Goal: Navigation & Orientation: Understand site structure

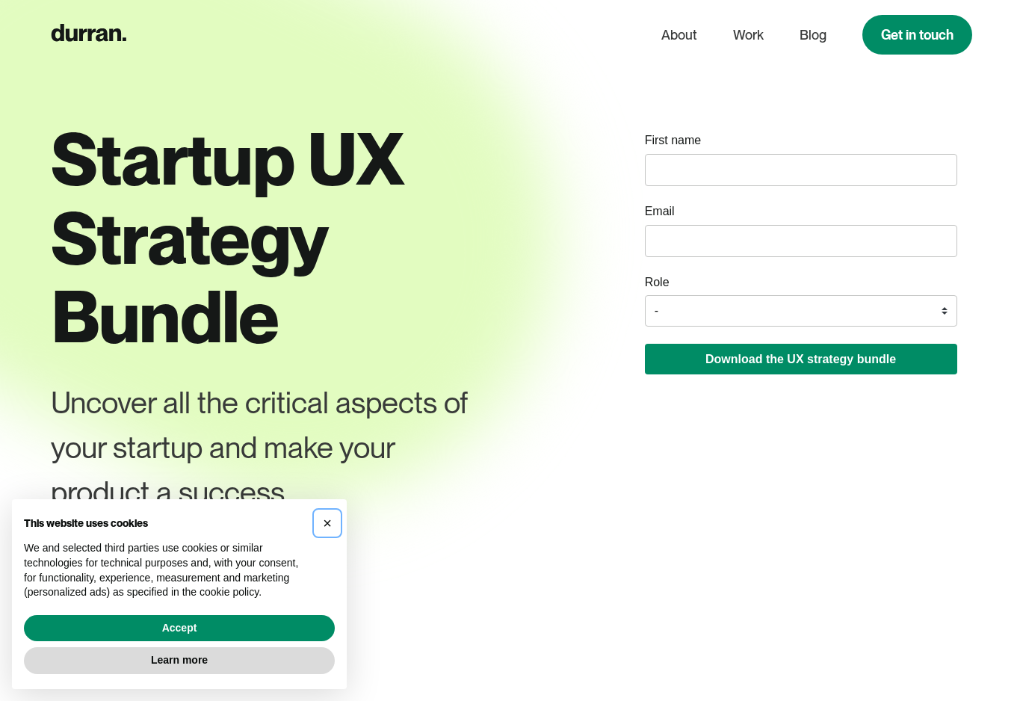
click at [328, 519] on span "×" at bounding box center [327, 523] width 9 height 16
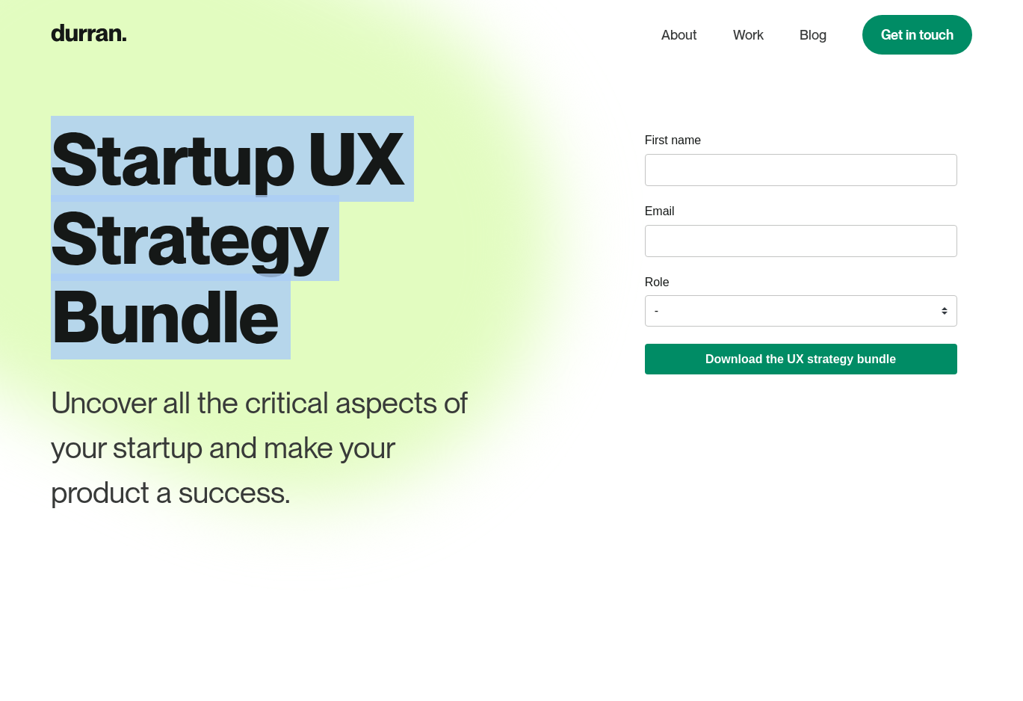
drag, startPoint x: 258, startPoint y: 101, endPoint x: 258, endPoint y: 362, distance: 260.8
click at [258, 362] on div "Startup UX Strategy Bundle Uncover all the critical aspects of your startup and…" at bounding box center [295, 362] width 489 height 485
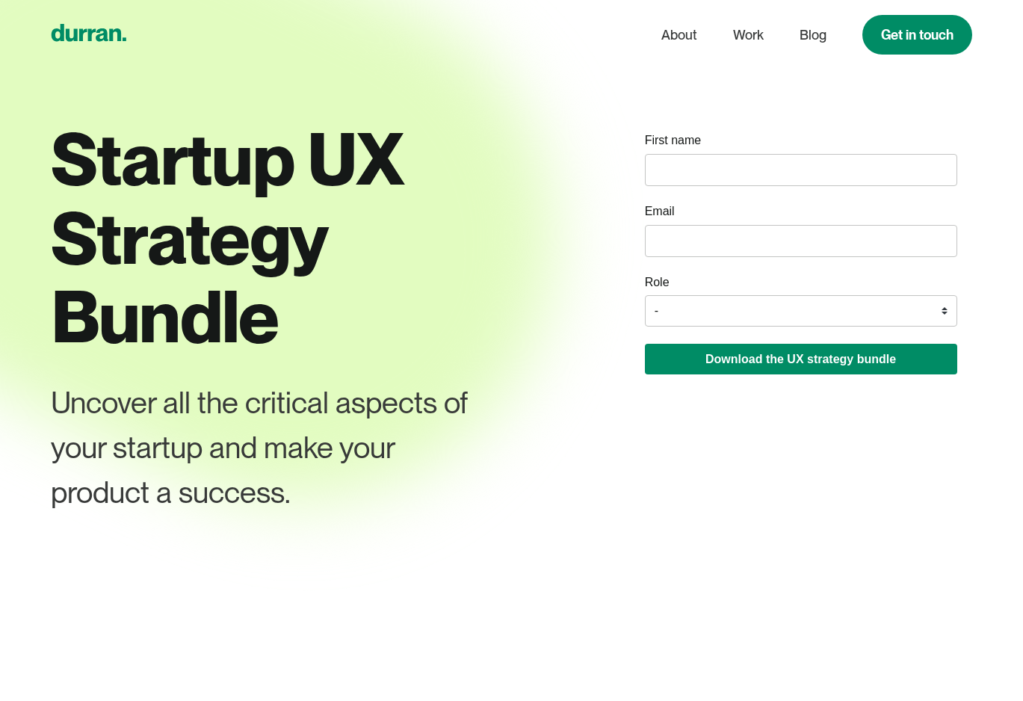
click at [105, 33] on icon "home" at bounding box center [89, 32] width 75 height 17
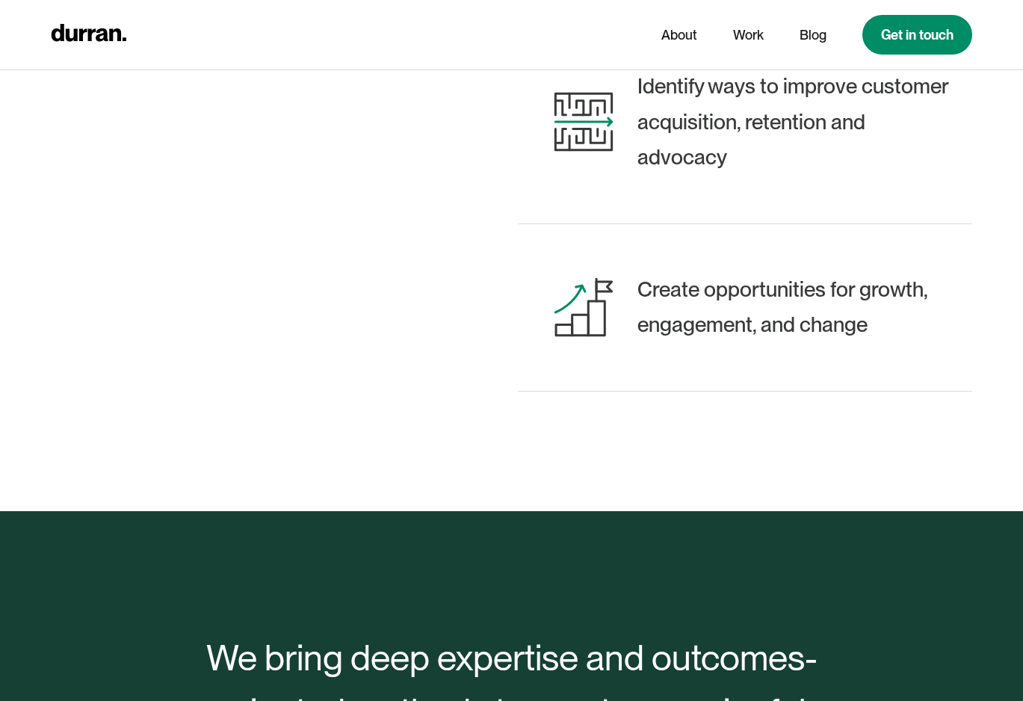
scroll to position [1057, 0]
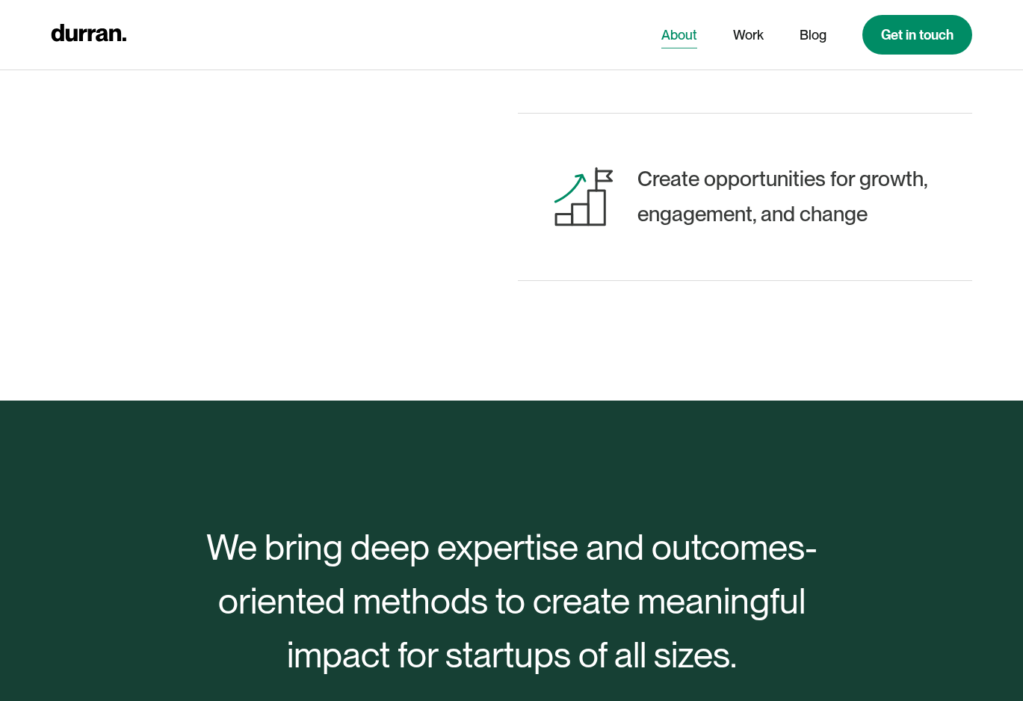
click at [684, 34] on link "About" at bounding box center [679, 35] width 36 height 28
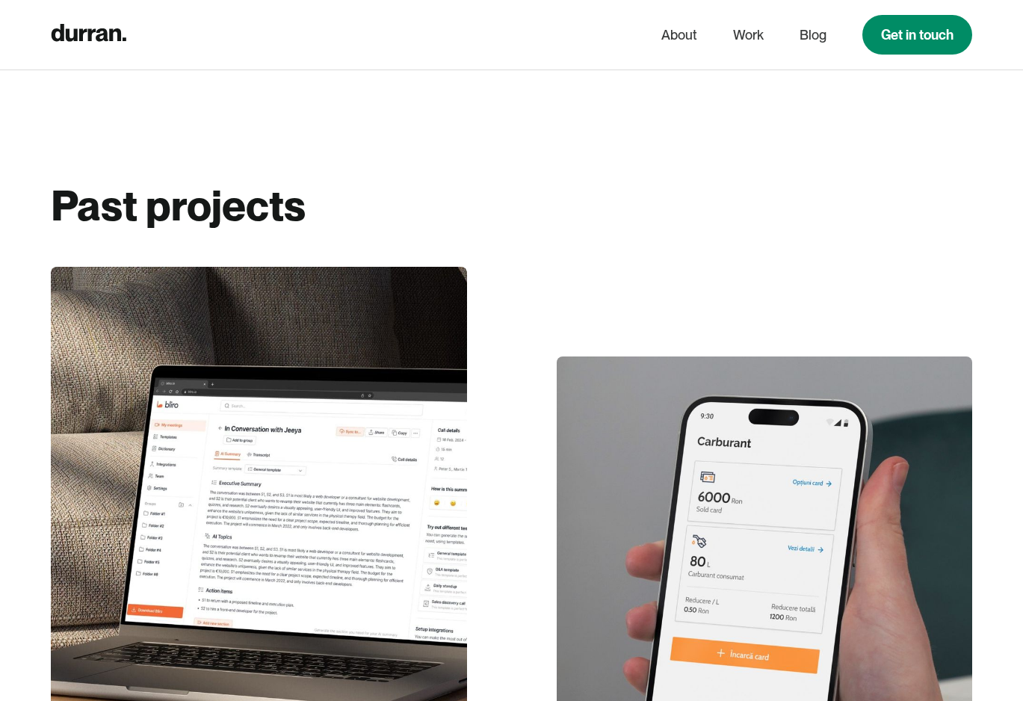
scroll to position [3655, 0]
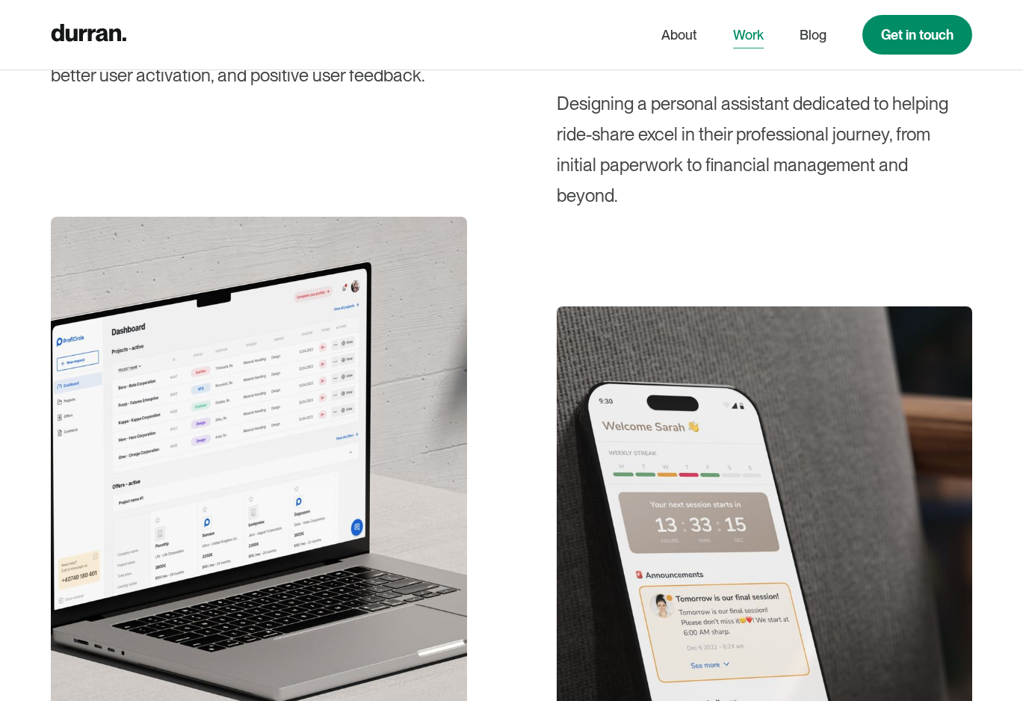
click at [749, 34] on link "Work" at bounding box center [748, 35] width 31 height 28
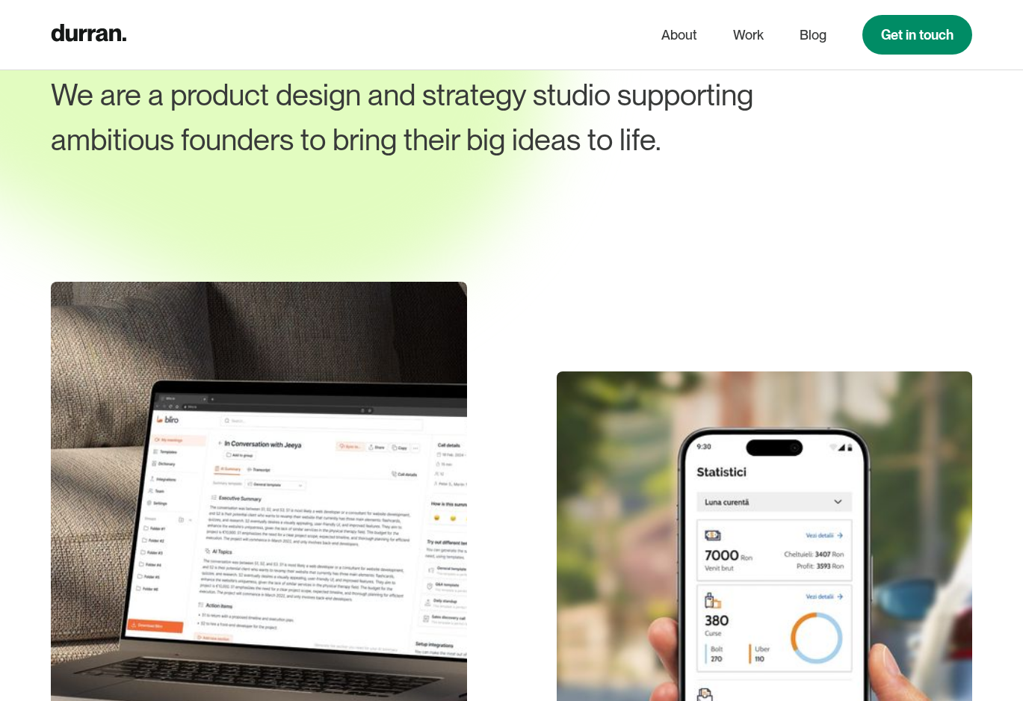
scroll to position [506, 0]
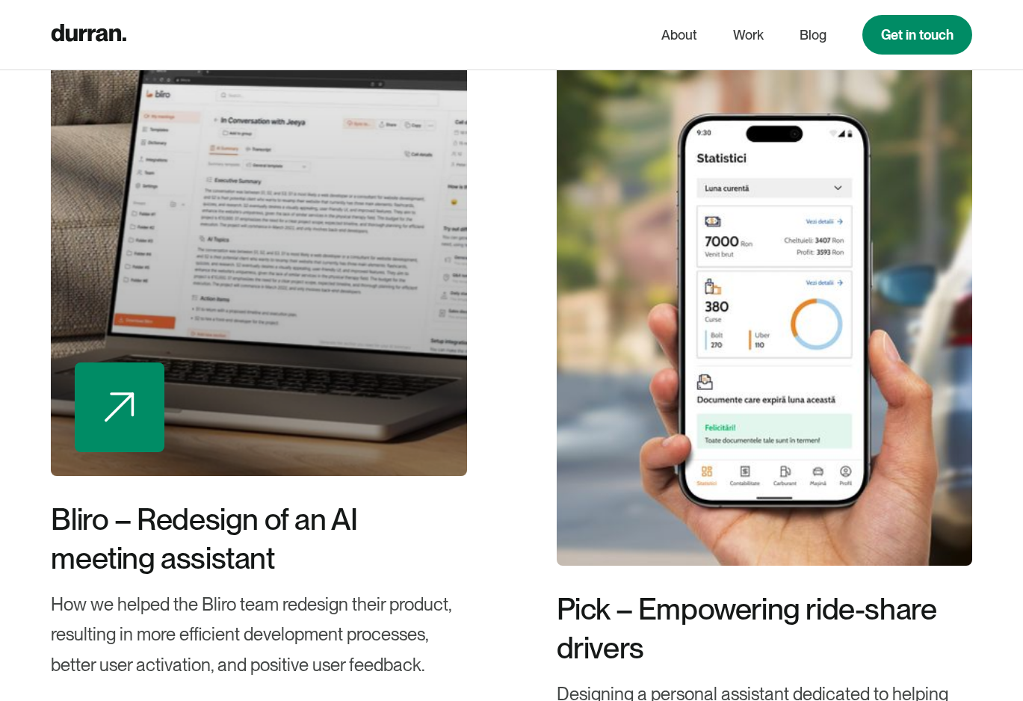
click at [305, 335] on div at bounding box center [258, 222] width 415 height 508
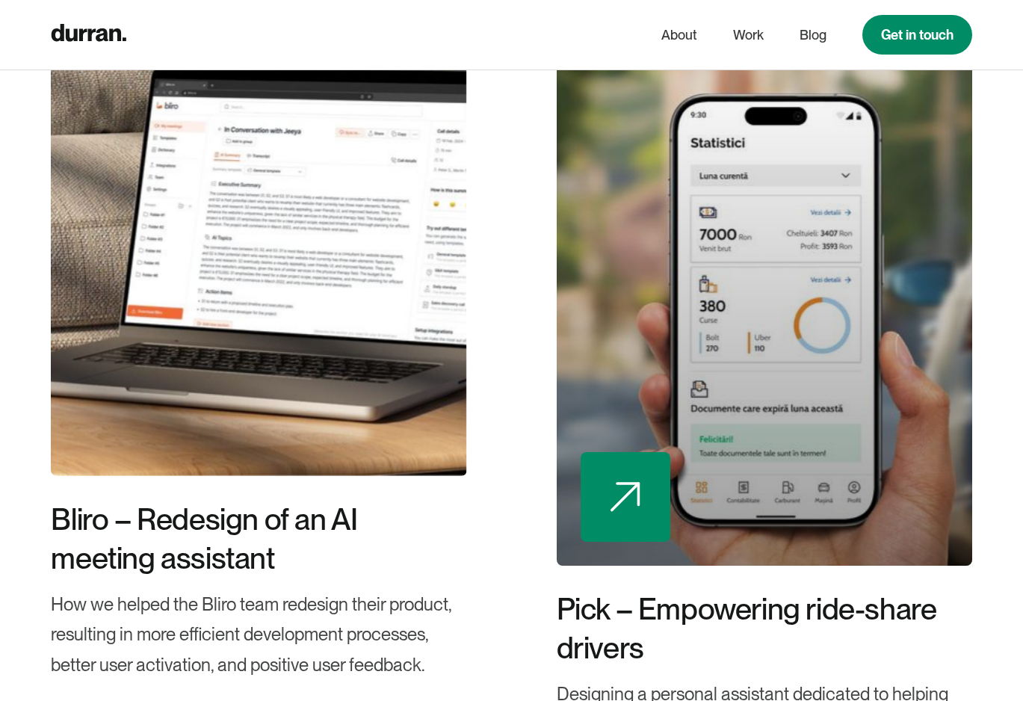
click at [687, 378] on div at bounding box center [764, 312] width 415 height 508
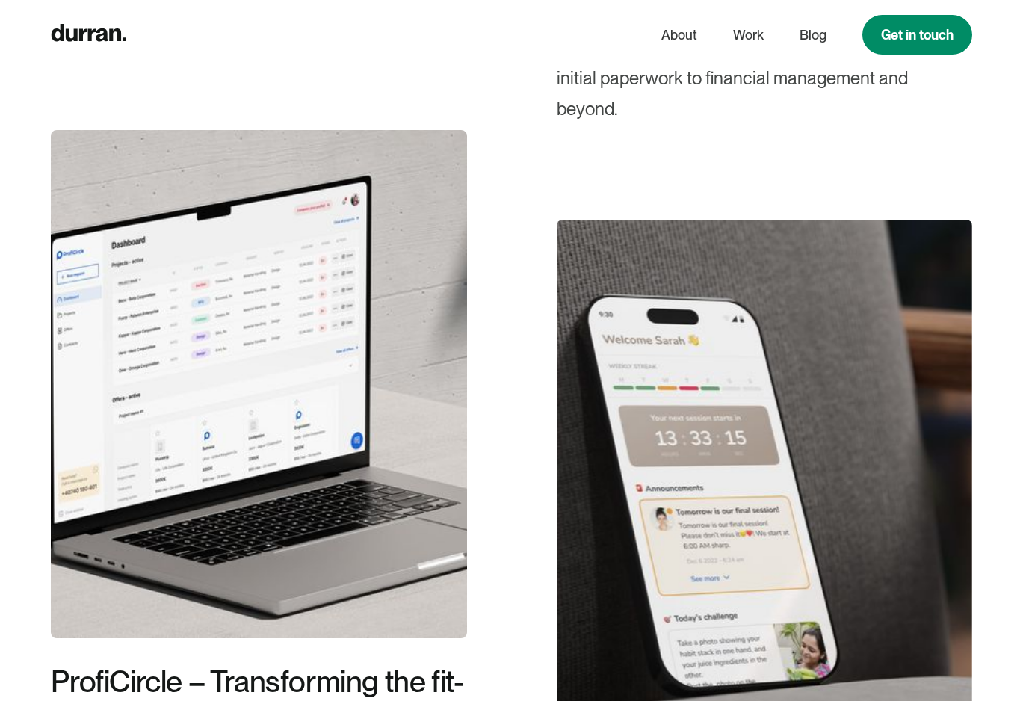
scroll to position [1170, 0]
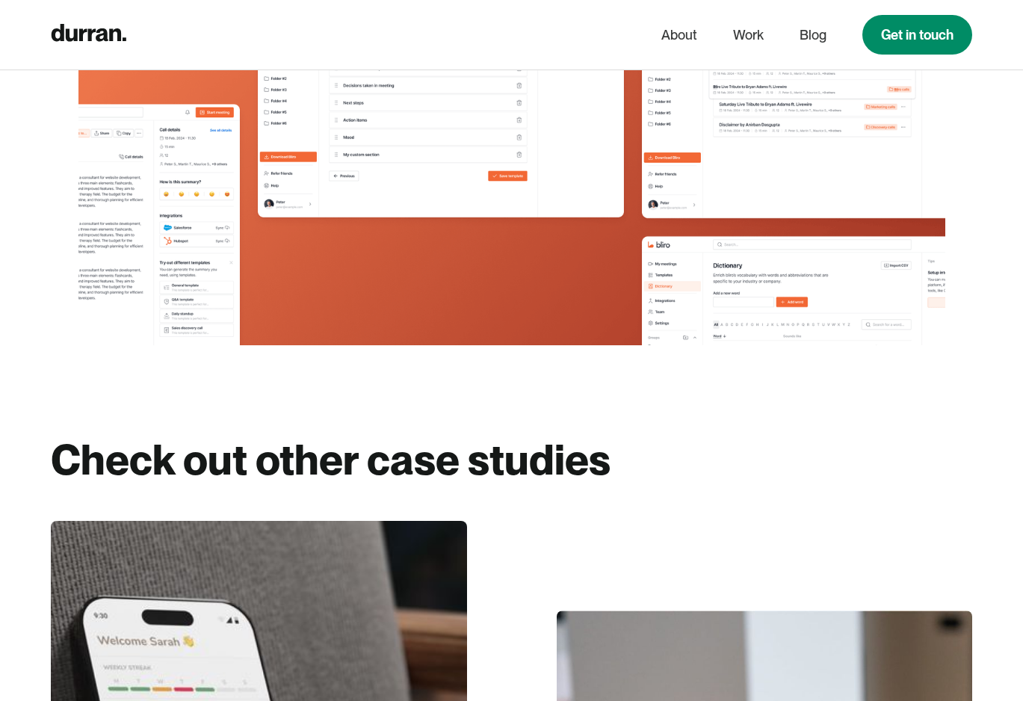
scroll to position [11440, 0]
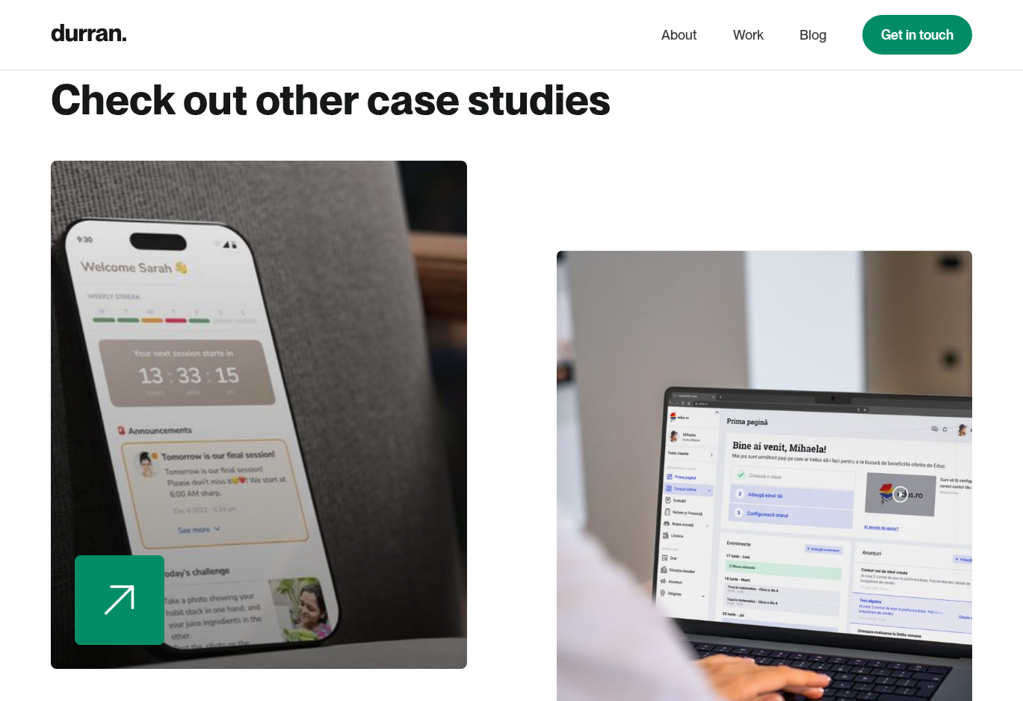
click at [381, 428] on div at bounding box center [258, 415] width 415 height 508
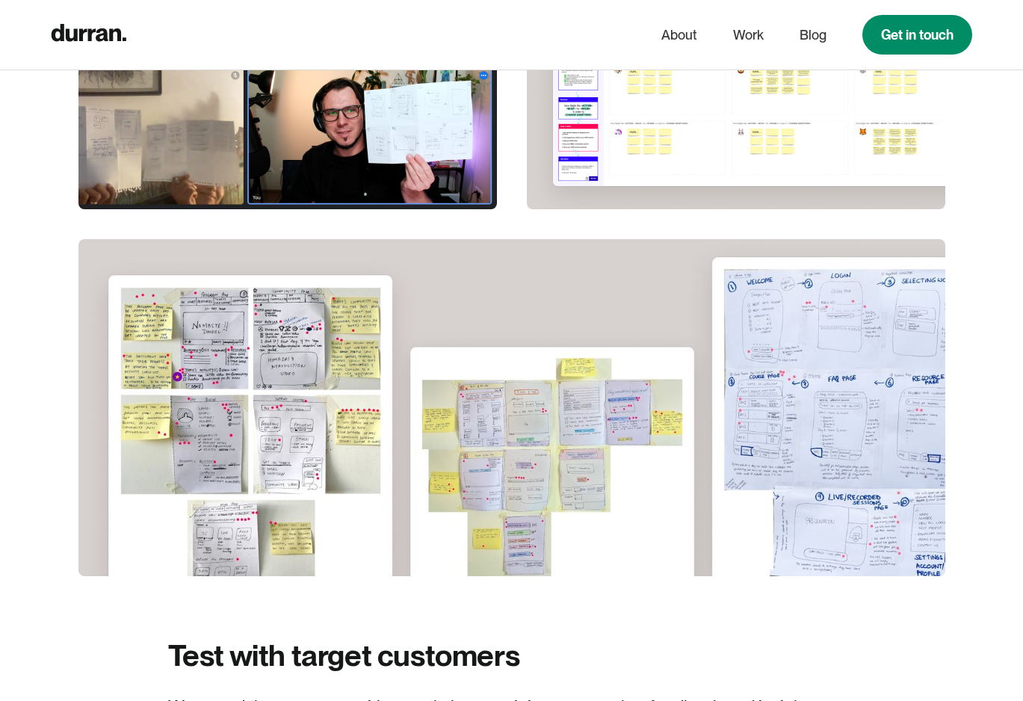
scroll to position [8804, 0]
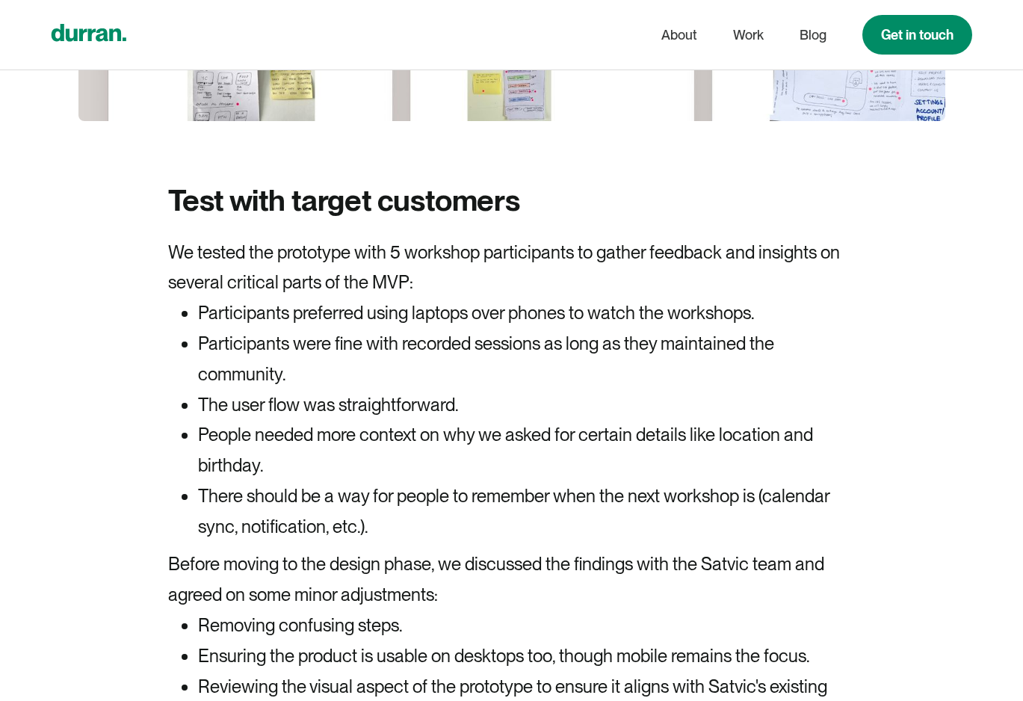
click at [99, 37] on icon "home" at bounding box center [89, 32] width 75 height 17
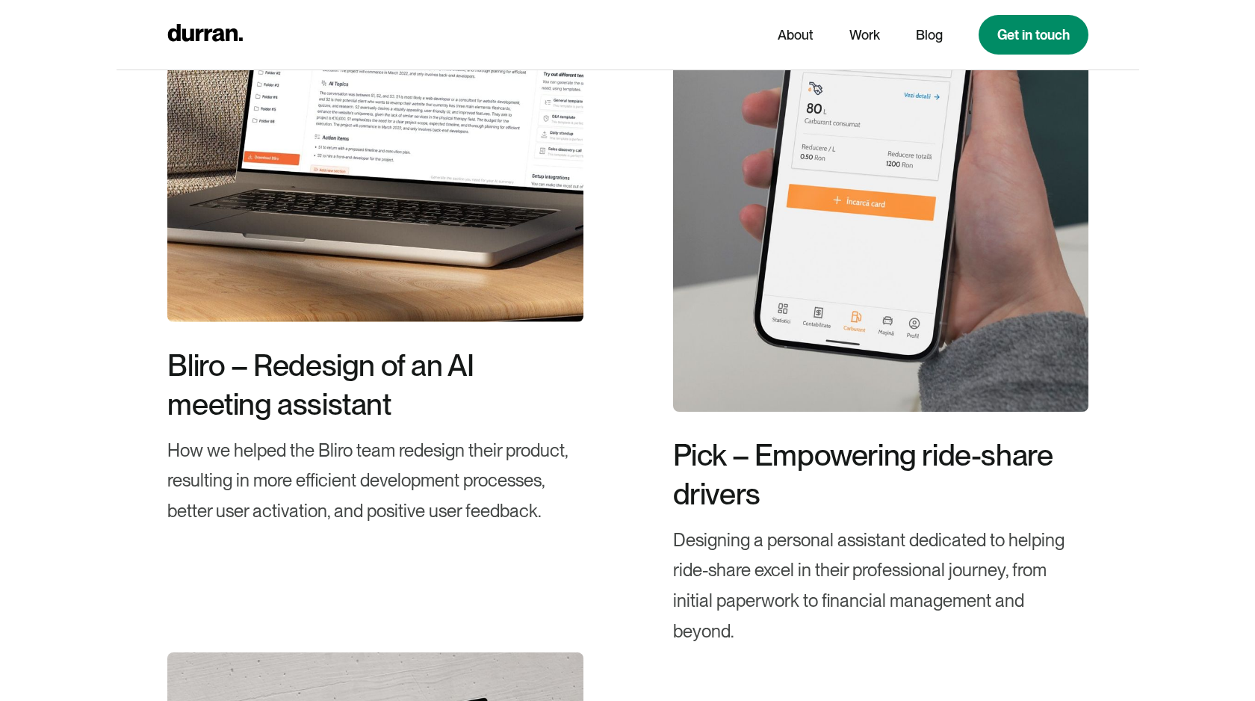
scroll to position [2816, 0]
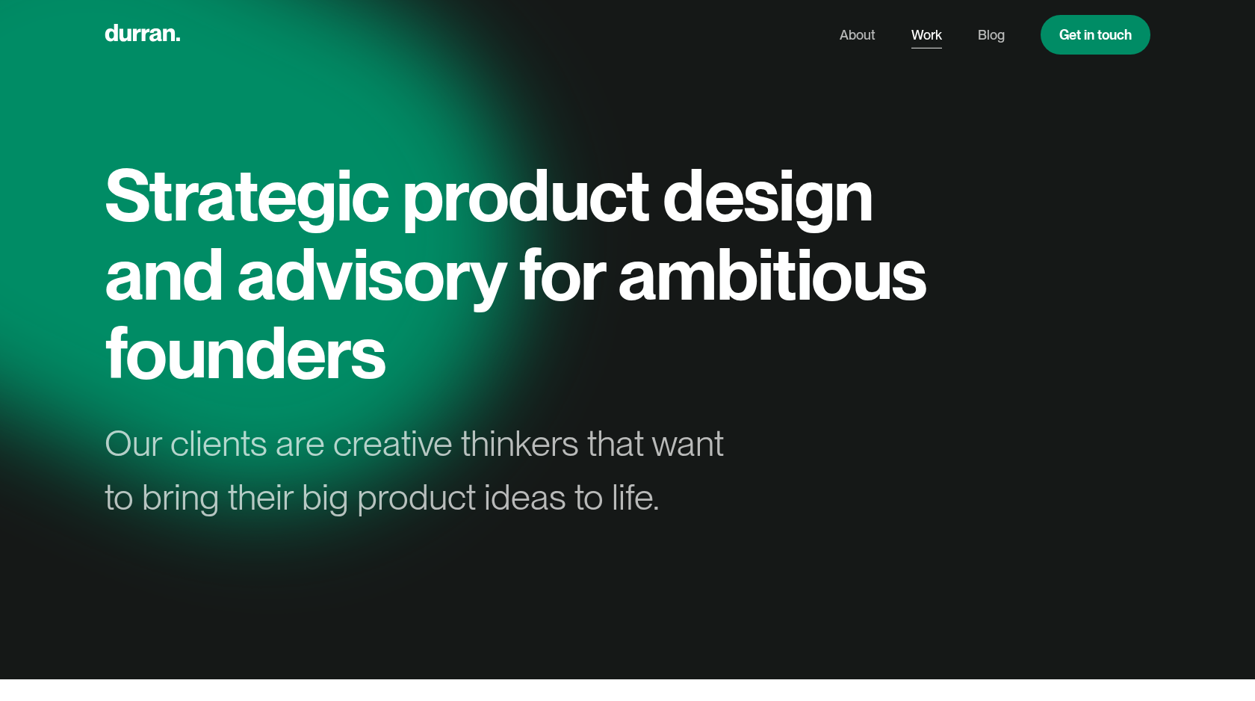
click at [935, 22] on link "Work" at bounding box center [927, 35] width 31 height 28
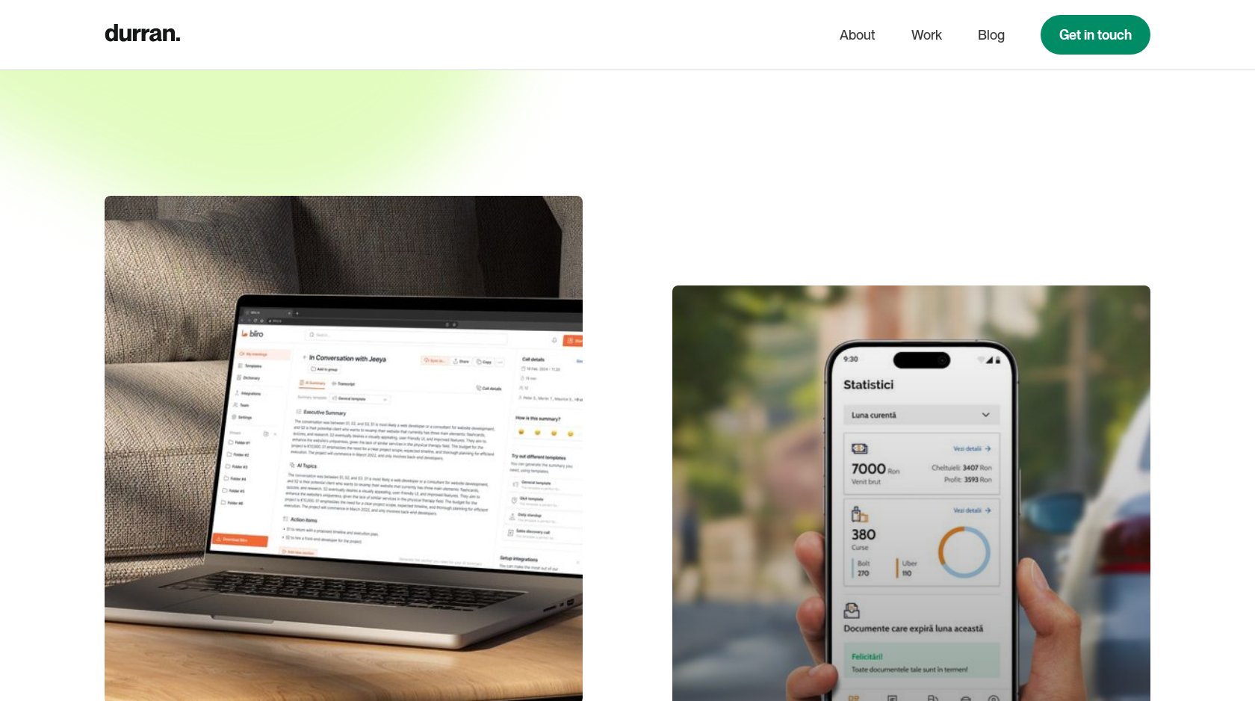
scroll to position [403, 0]
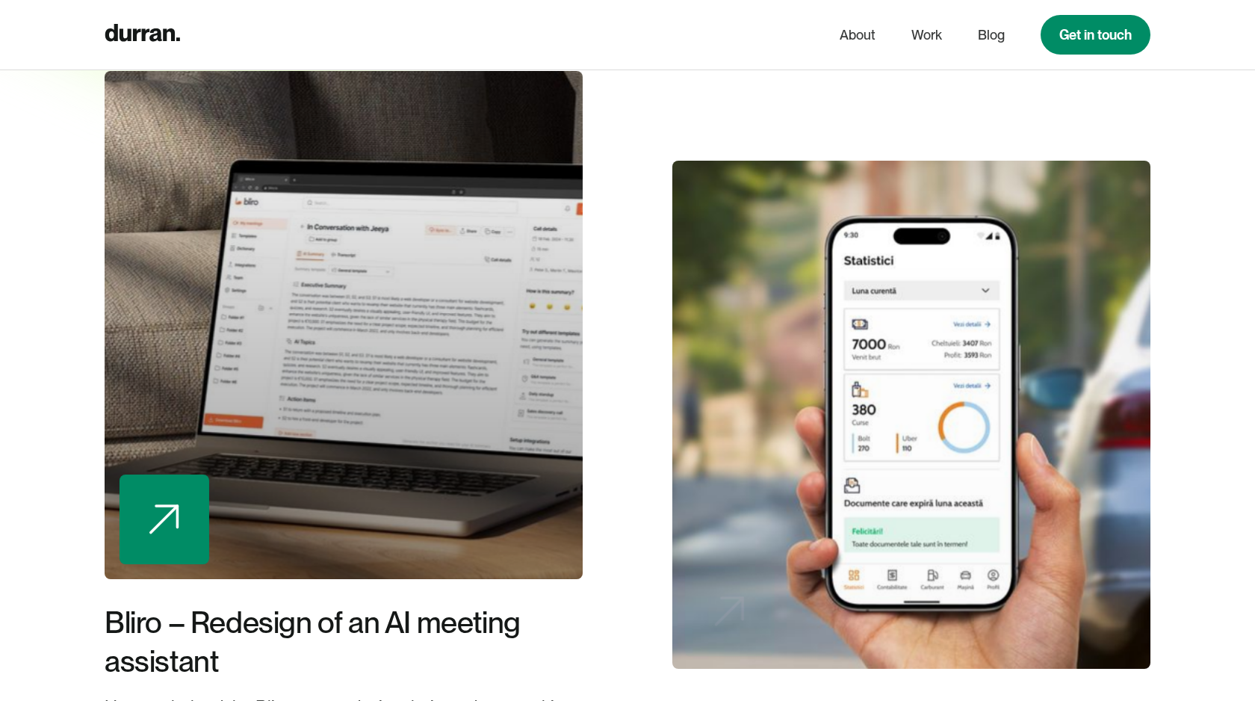
click at [439, 318] on div at bounding box center [344, 325] width 478 height 508
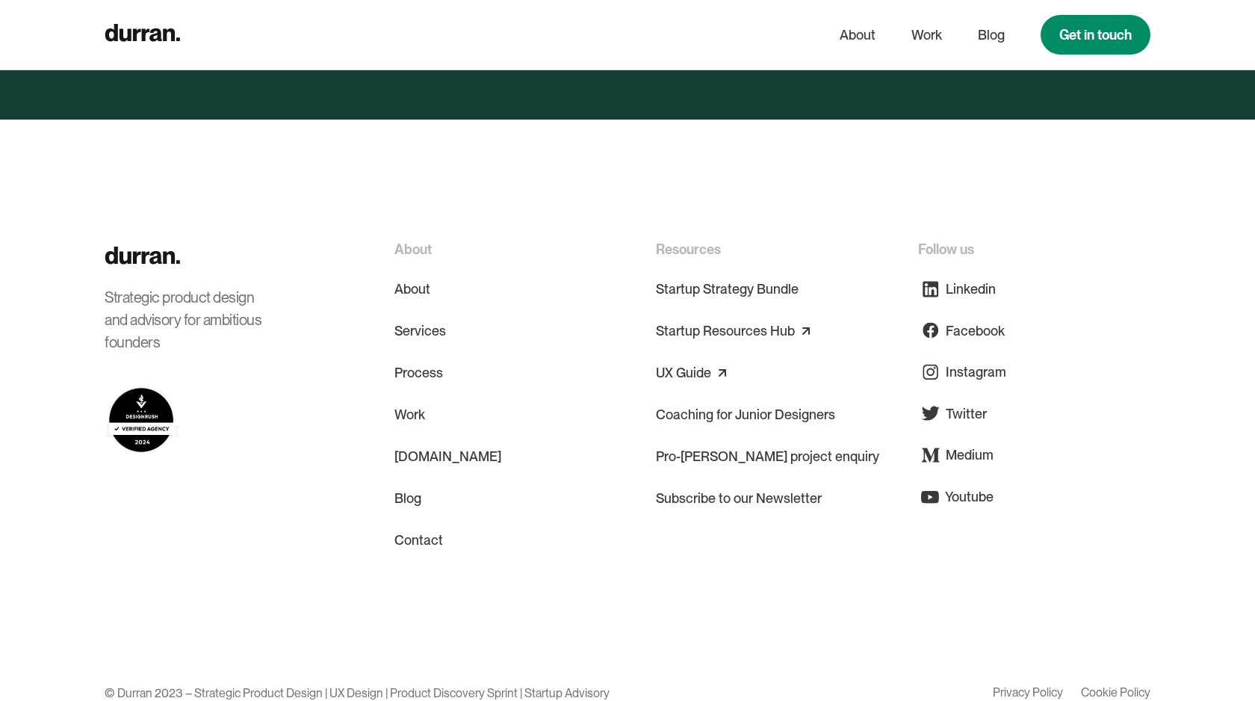
scroll to position [12886, 0]
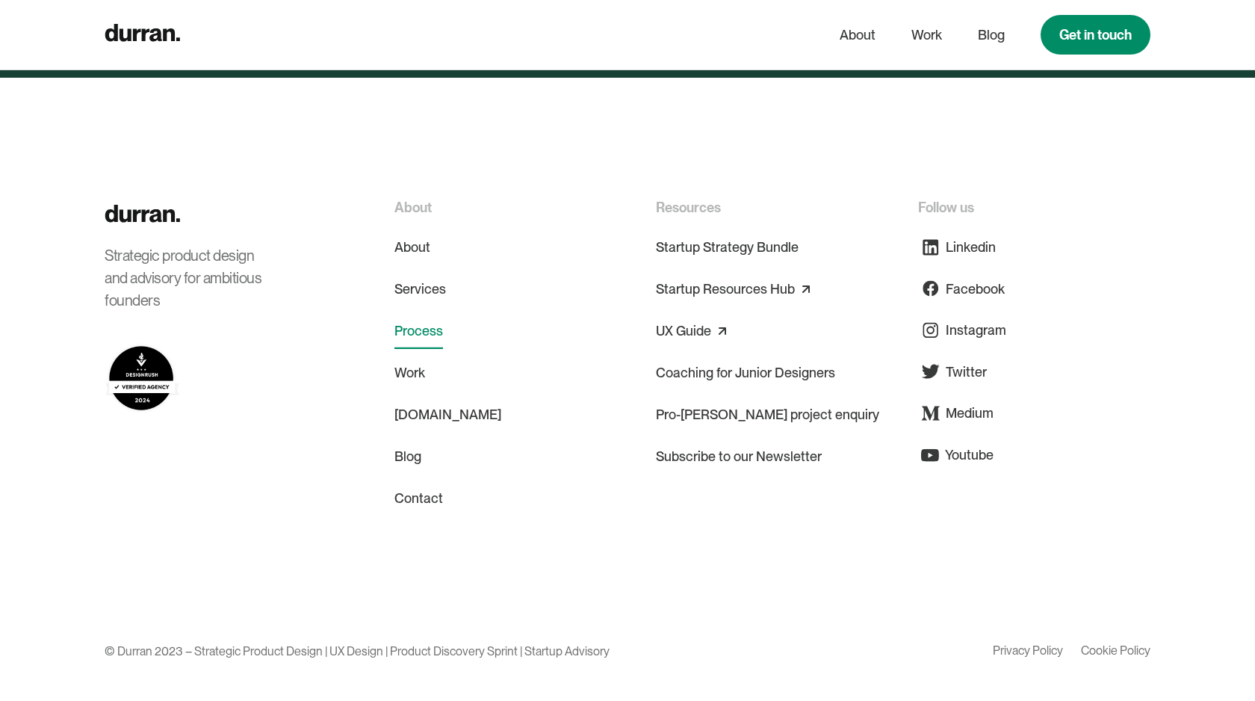
click at [409, 336] on link "Process" at bounding box center [419, 331] width 49 height 36
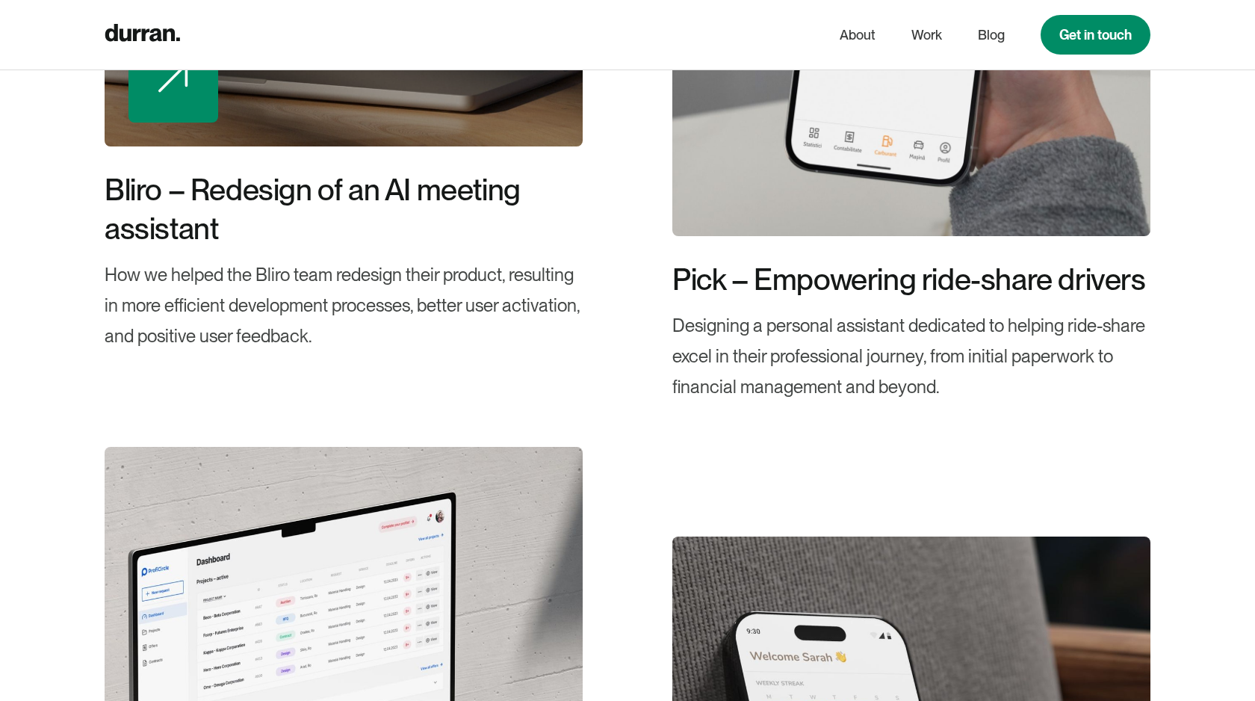
scroll to position [6083, 0]
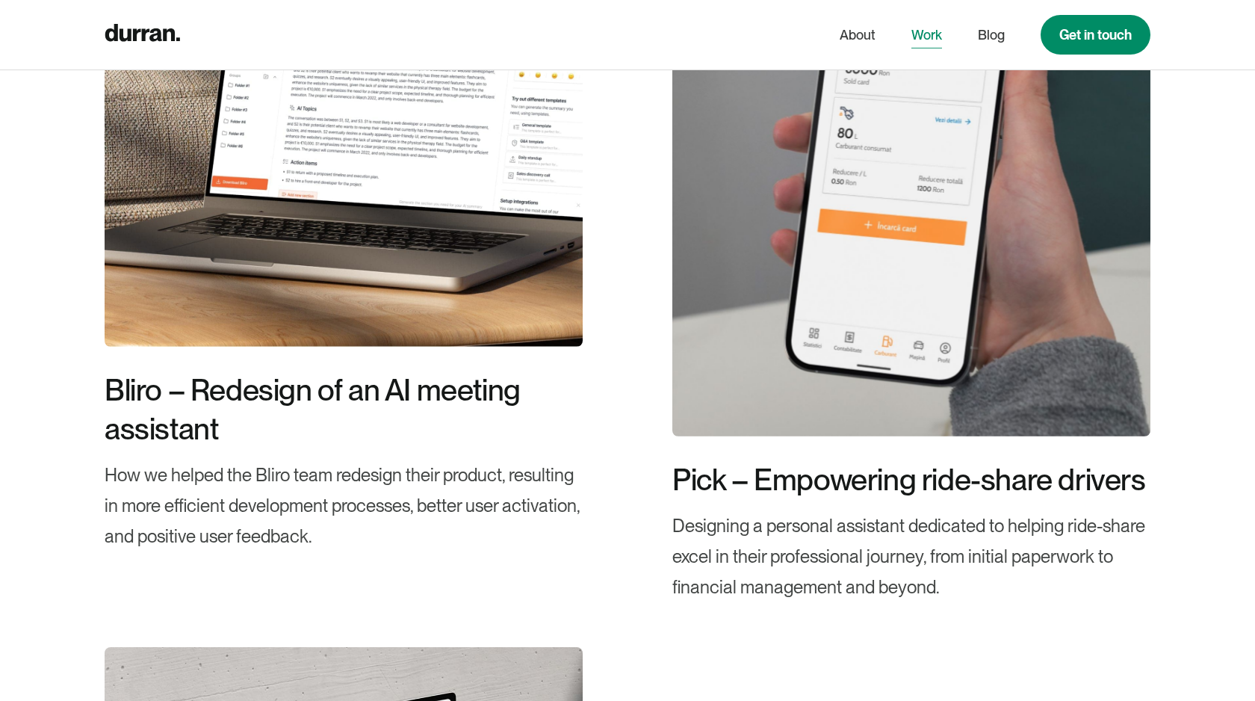
click at [936, 30] on link "Work" at bounding box center [927, 35] width 31 height 28
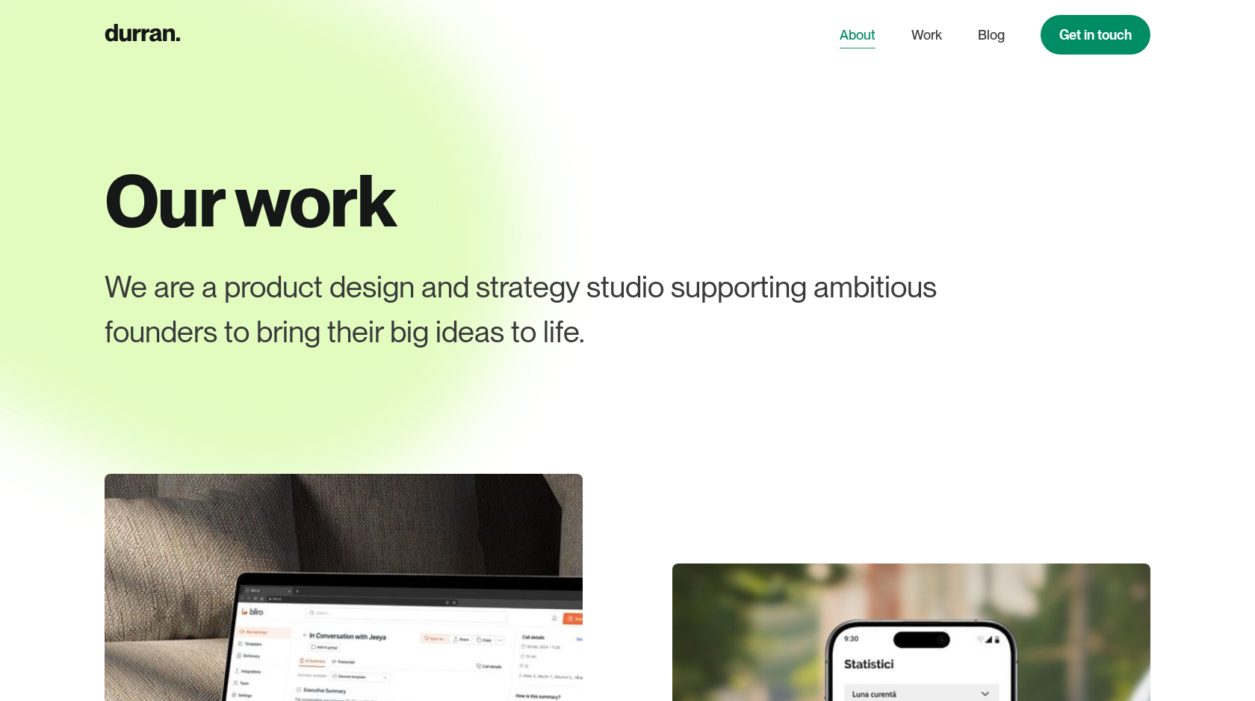
click at [873, 31] on link "About" at bounding box center [858, 35] width 36 height 28
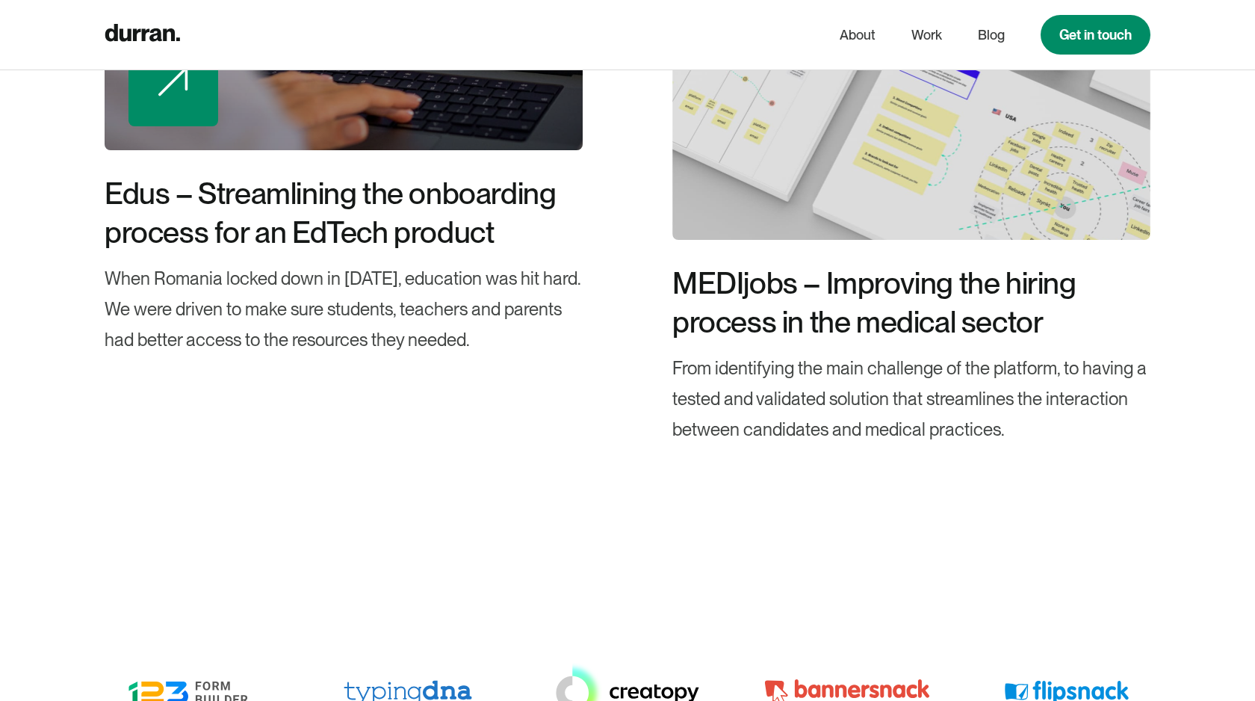
scroll to position [5021, 0]
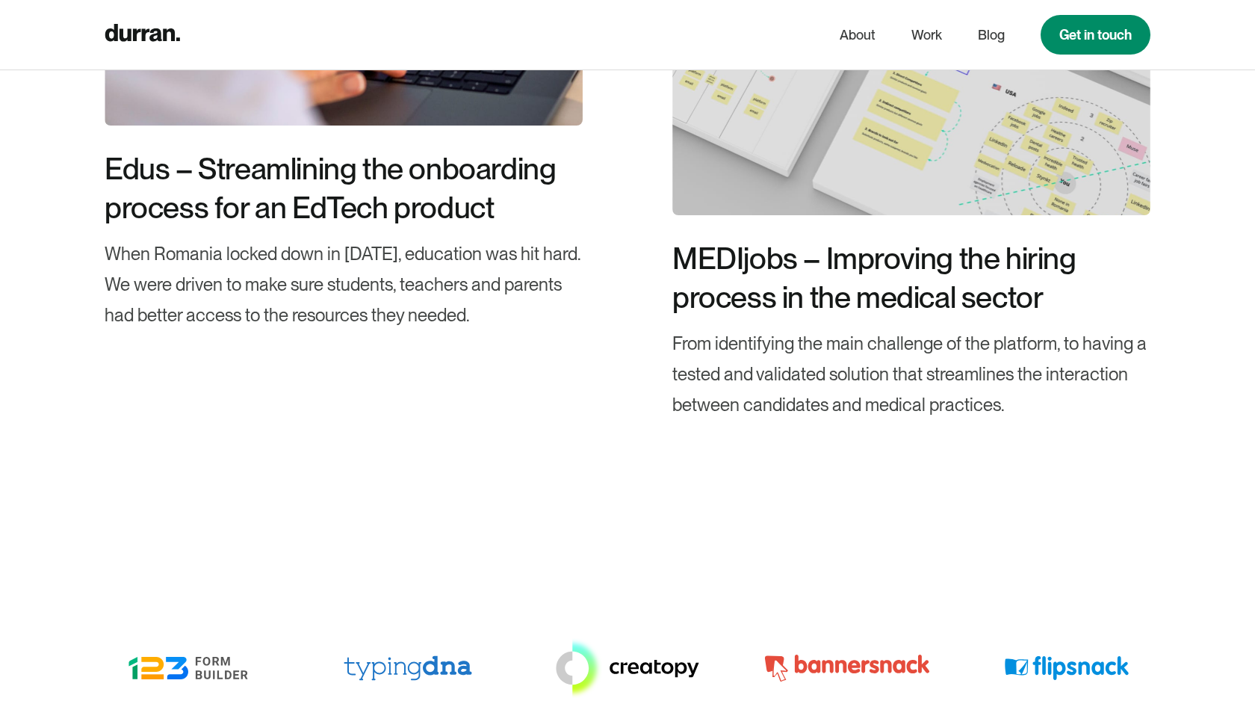
click at [910, 36] on nav "About Work Blog Get in touch" at bounding box center [986, 35] width 329 height 40
click at [924, 33] on link "Work" at bounding box center [927, 35] width 31 height 28
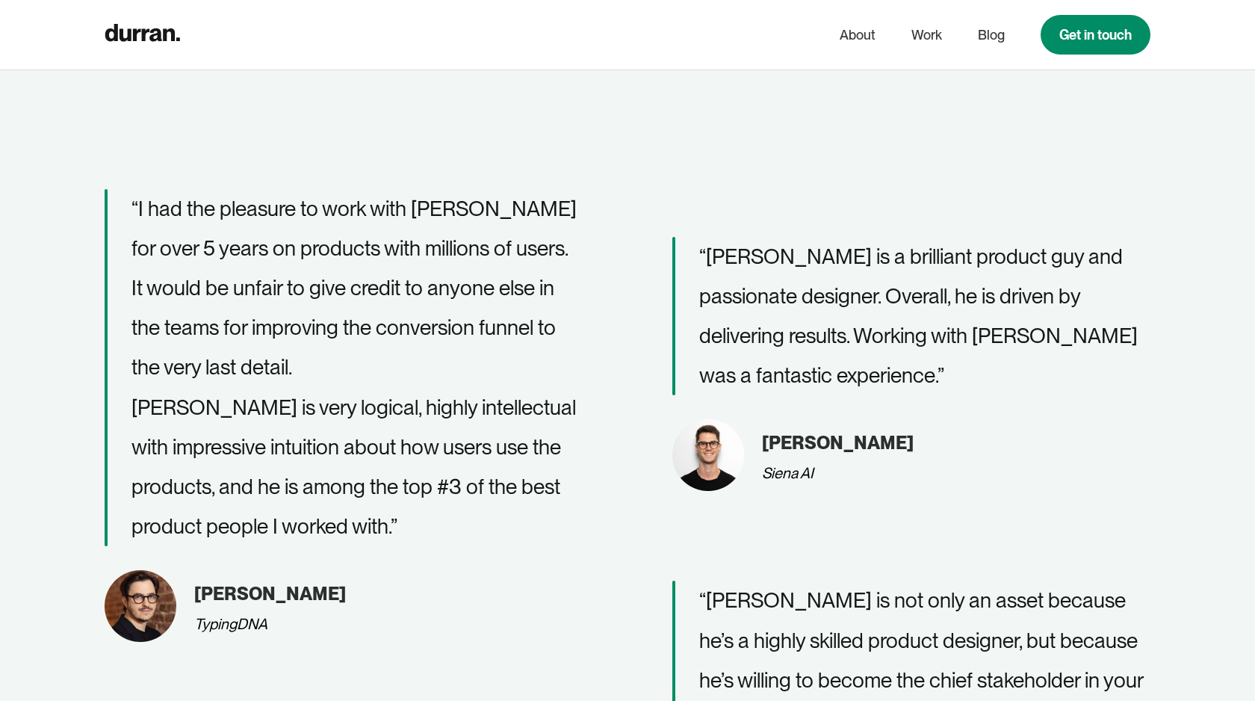
scroll to position [3885, 0]
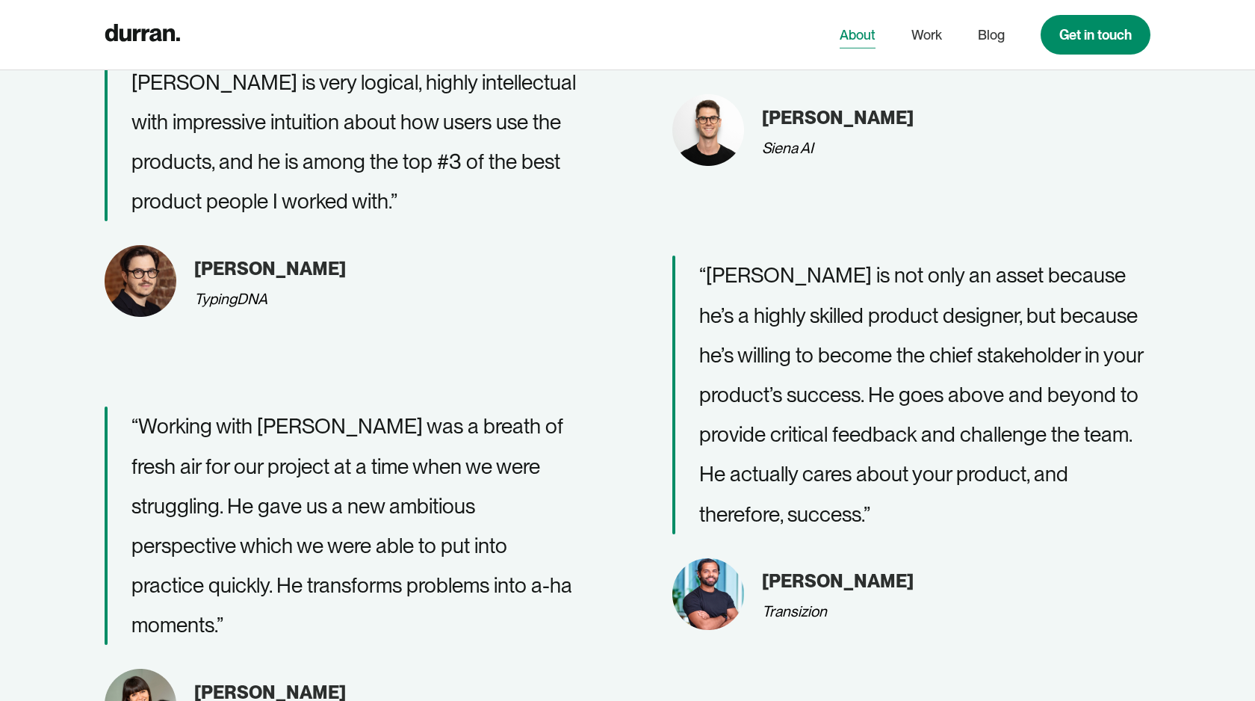
click at [844, 37] on link "About" at bounding box center [858, 35] width 36 height 28
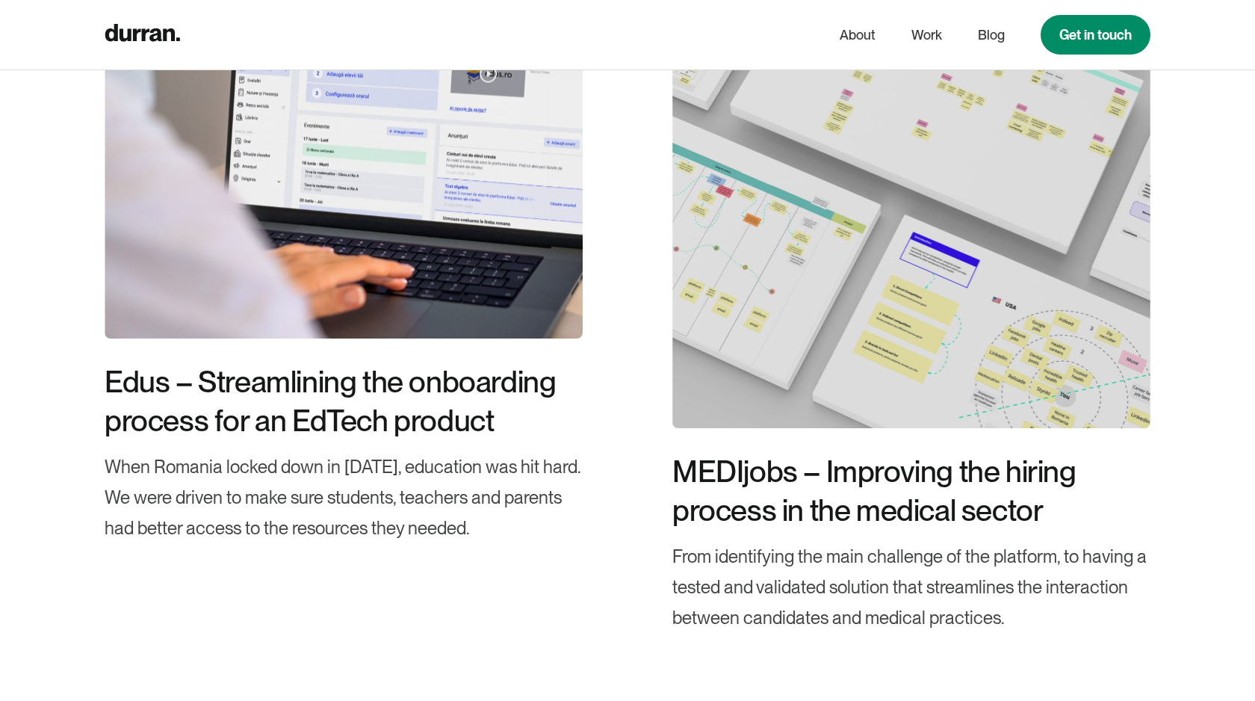
scroll to position [4913, 0]
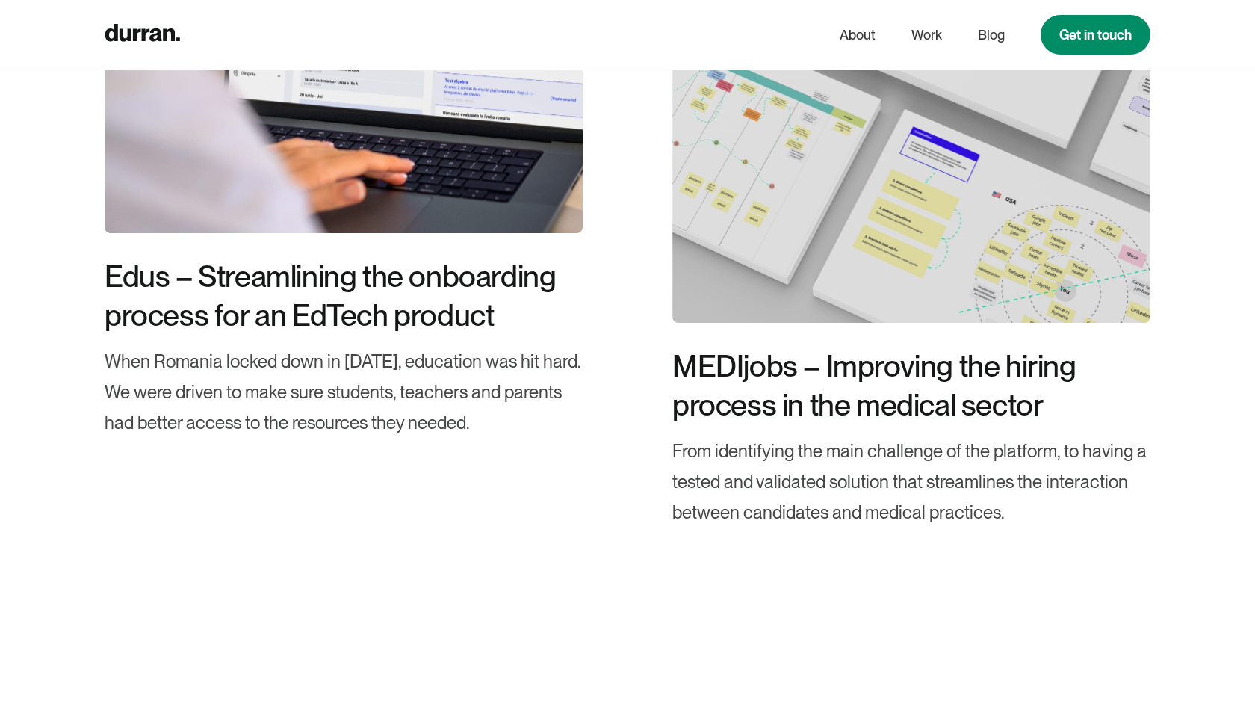
click at [602, 386] on div "Edus – Streamlining the onboarding process for an EdTech product When Romania l…" at bounding box center [628, 84] width 1046 height 719
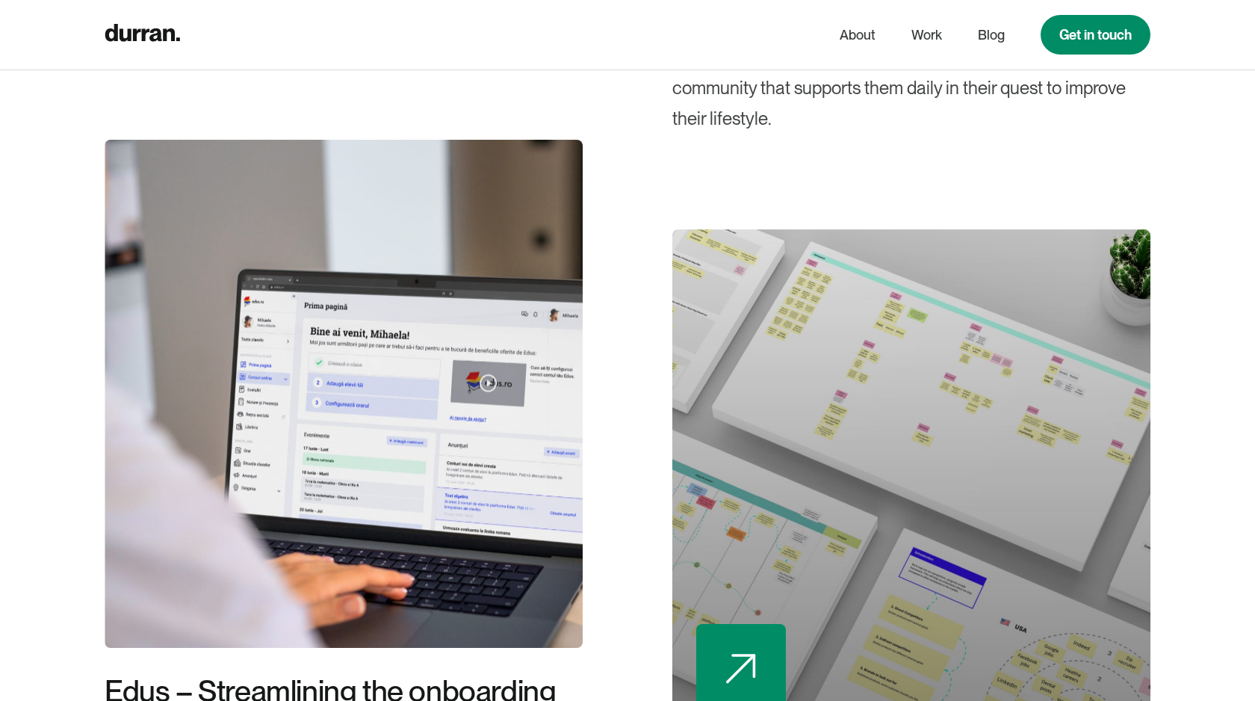
scroll to position [4707, 0]
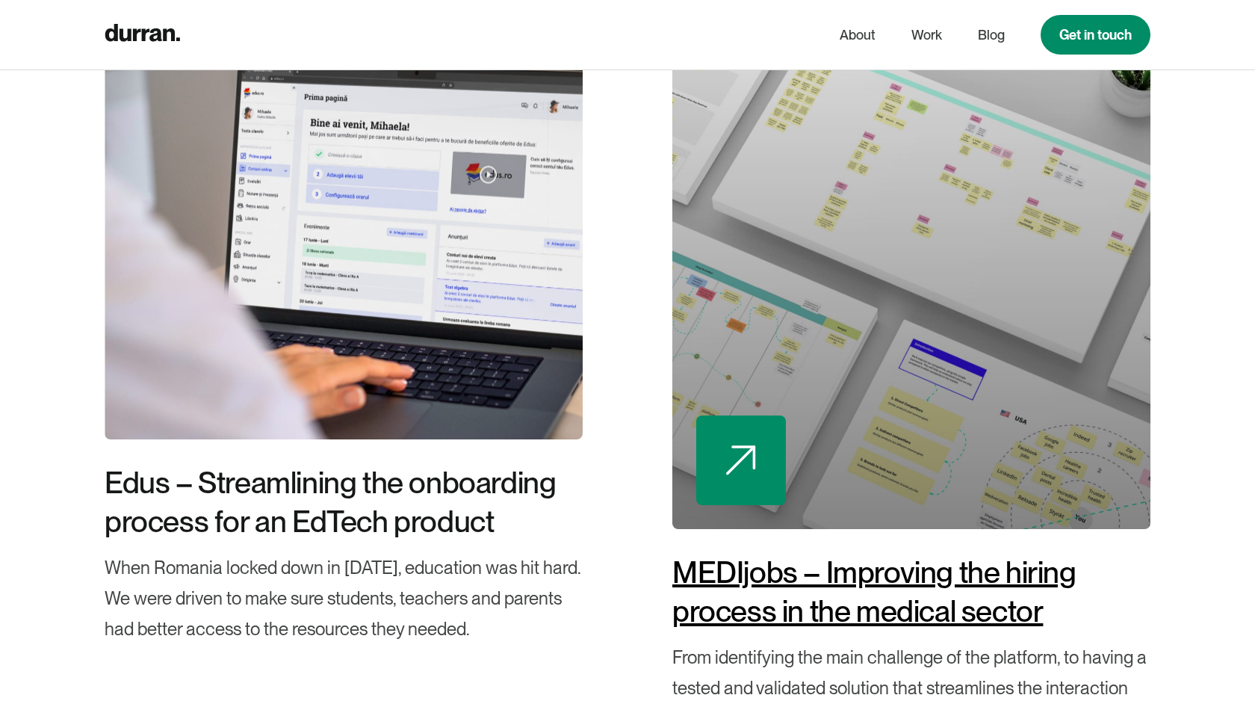
click at [811, 324] on div at bounding box center [911, 275] width 478 height 508
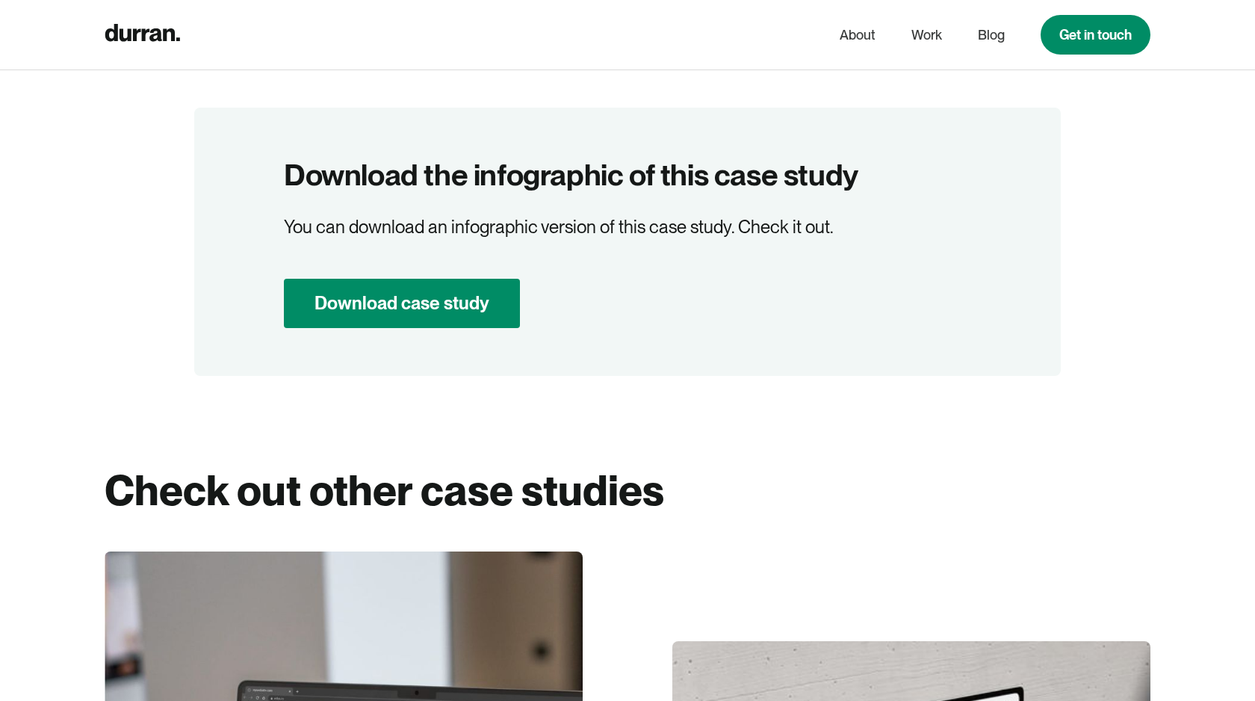
scroll to position [10928, 0]
